Goal: Submit feedback/report problem

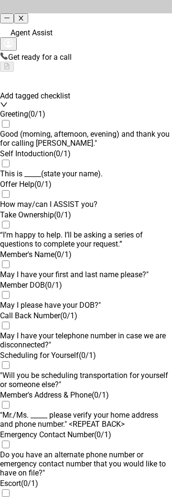
click at [10, 15] on icon "minus" at bounding box center [7, 18] width 6 height 6
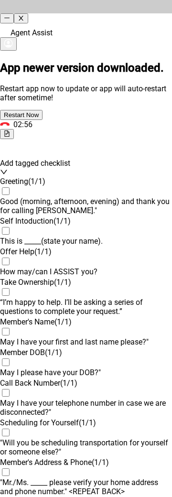
scroll to position [823, 0]
drag, startPoint x: 82, startPoint y: 316, endPoint x: 144, endPoint y: 507, distance: 200.8
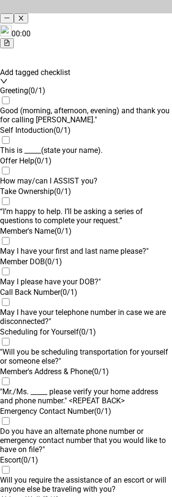
scroll to position [0, 0]
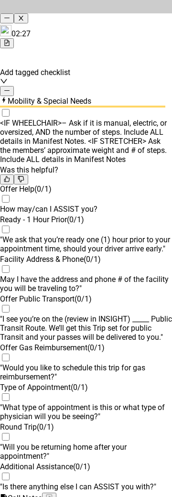
drag, startPoint x: 85, startPoint y: 283, endPoint x: 76, endPoint y: 418, distance: 135.4
click at [94, 492] on div at bounding box center [86, 492] width 172 height 0
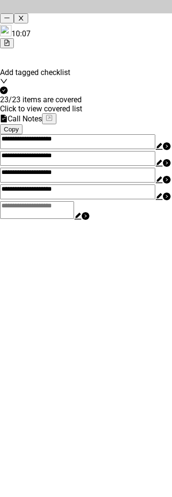
click at [62, 104] on div "Click to view covered list" at bounding box center [86, 108] width 172 height 9
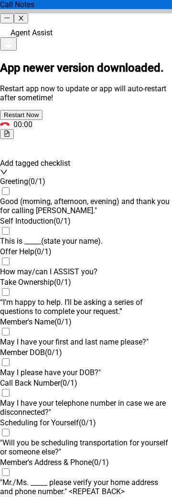
scroll to position [1054, 0]
click at [24, 15] on icon "close" at bounding box center [21, 18] width 6 height 6
